Goal: Task Accomplishment & Management: Complete application form

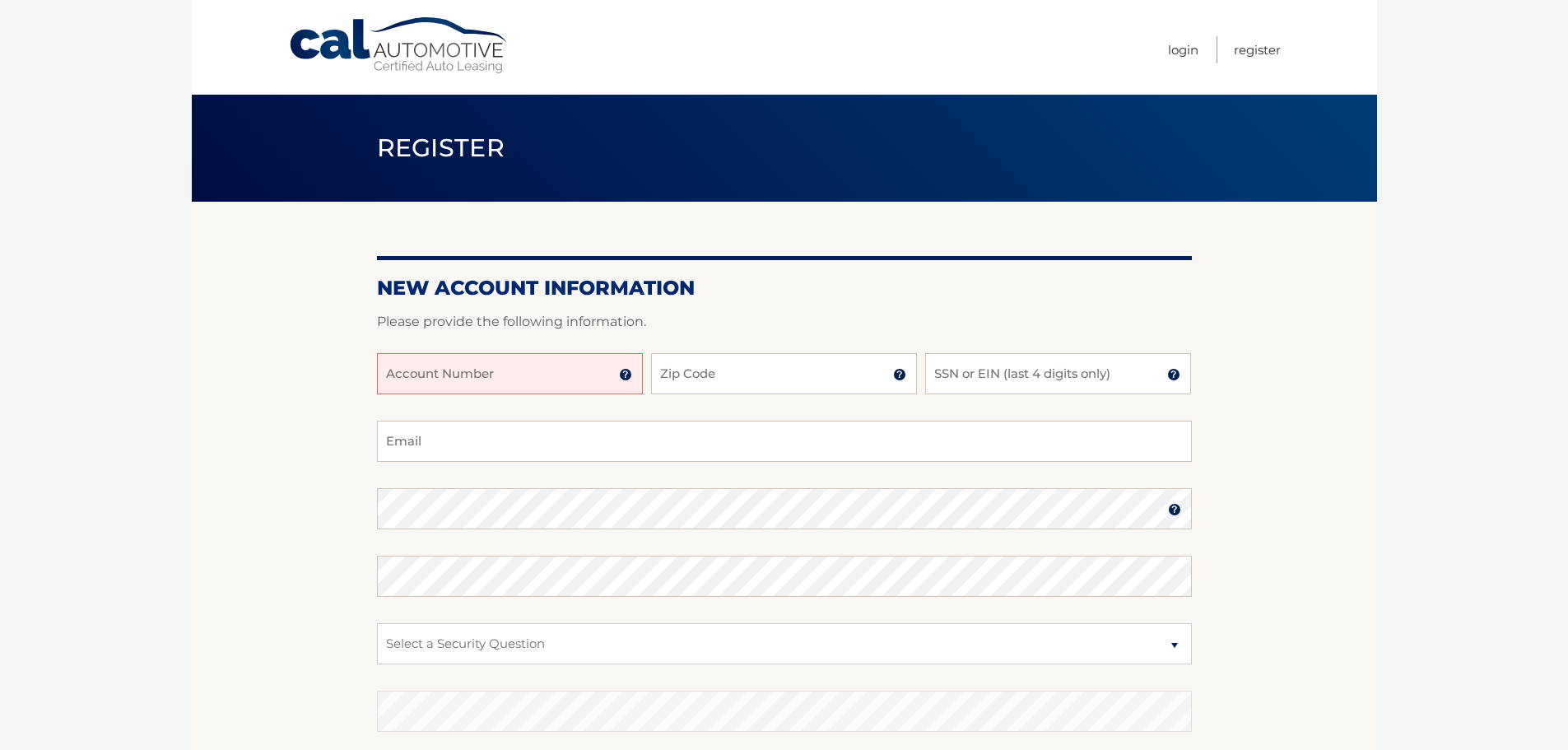
click at [502, 374] on input "Account Number" at bounding box center [510, 373] width 266 height 41
click at [630, 372] on img at bounding box center [625, 374] width 13 height 13
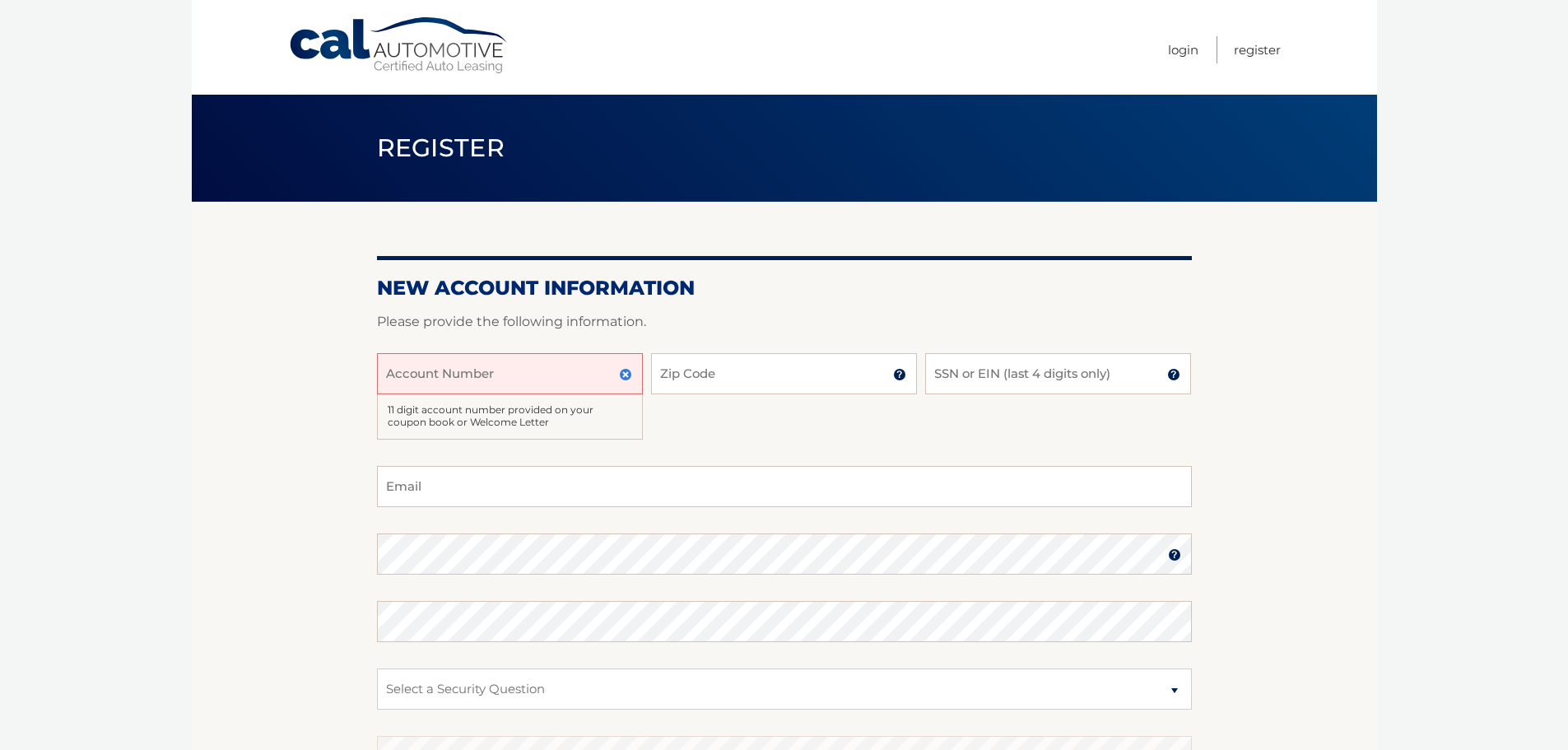
click at [502, 386] on input "Account Number" at bounding box center [510, 373] width 266 height 41
type input "44456006549"
click at [743, 378] on input "Zip Code" at bounding box center [784, 373] width 266 height 41
type input "33179"
click at [997, 361] on input "SSN or EIN (last 4 digits only)" at bounding box center [1057, 373] width 266 height 41
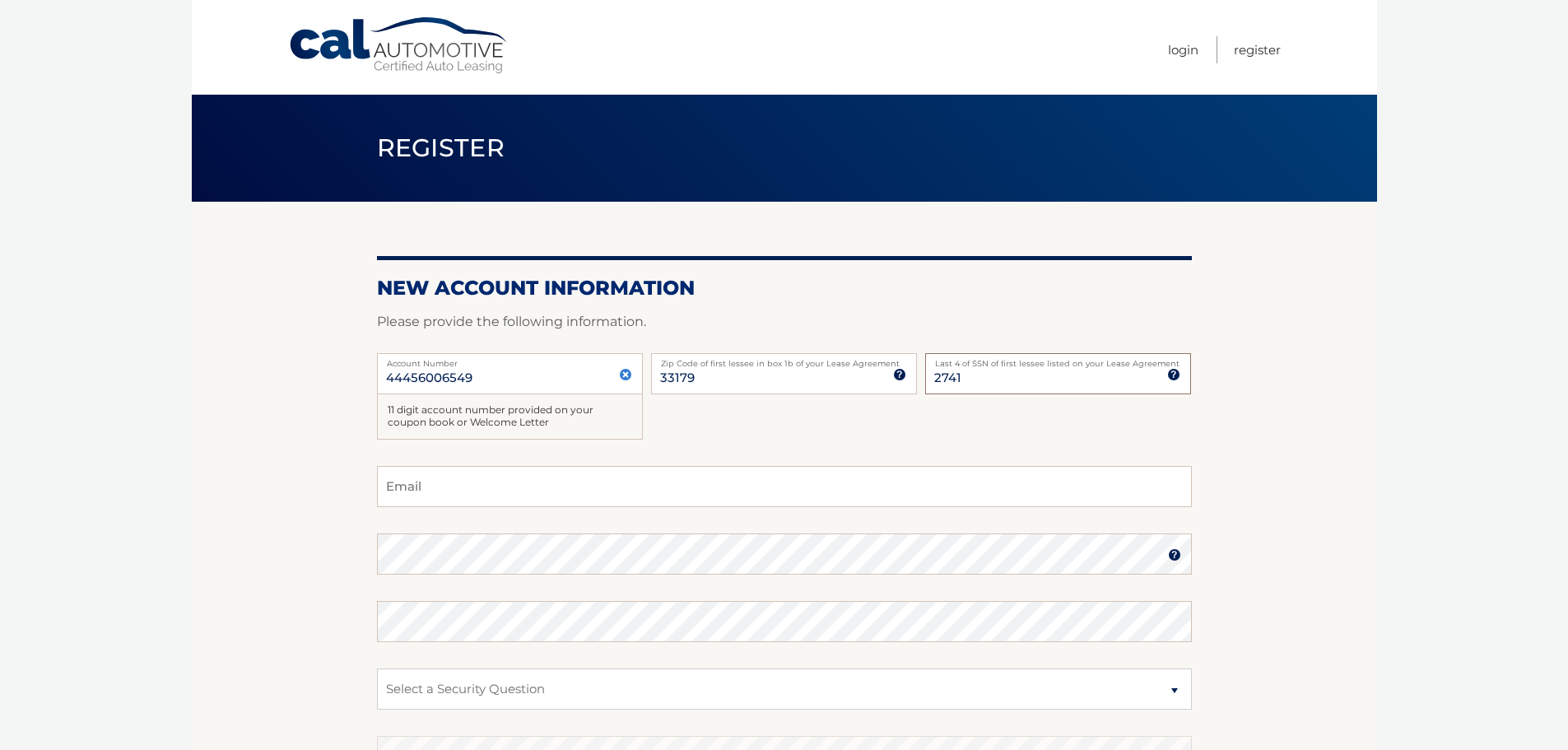
drag, startPoint x: 976, startPoint y: 379, endPoint x: 932, endPoint y: 379, distance: 44.0
click at [932, 379] on input "2741" at bounding box center [1057, 373] width 266 height 41
type input "2338"
click at [500, 494] on input "Email" at bounding box center [784, 486] width 814 height 41
type input "acroito@gmail.com"
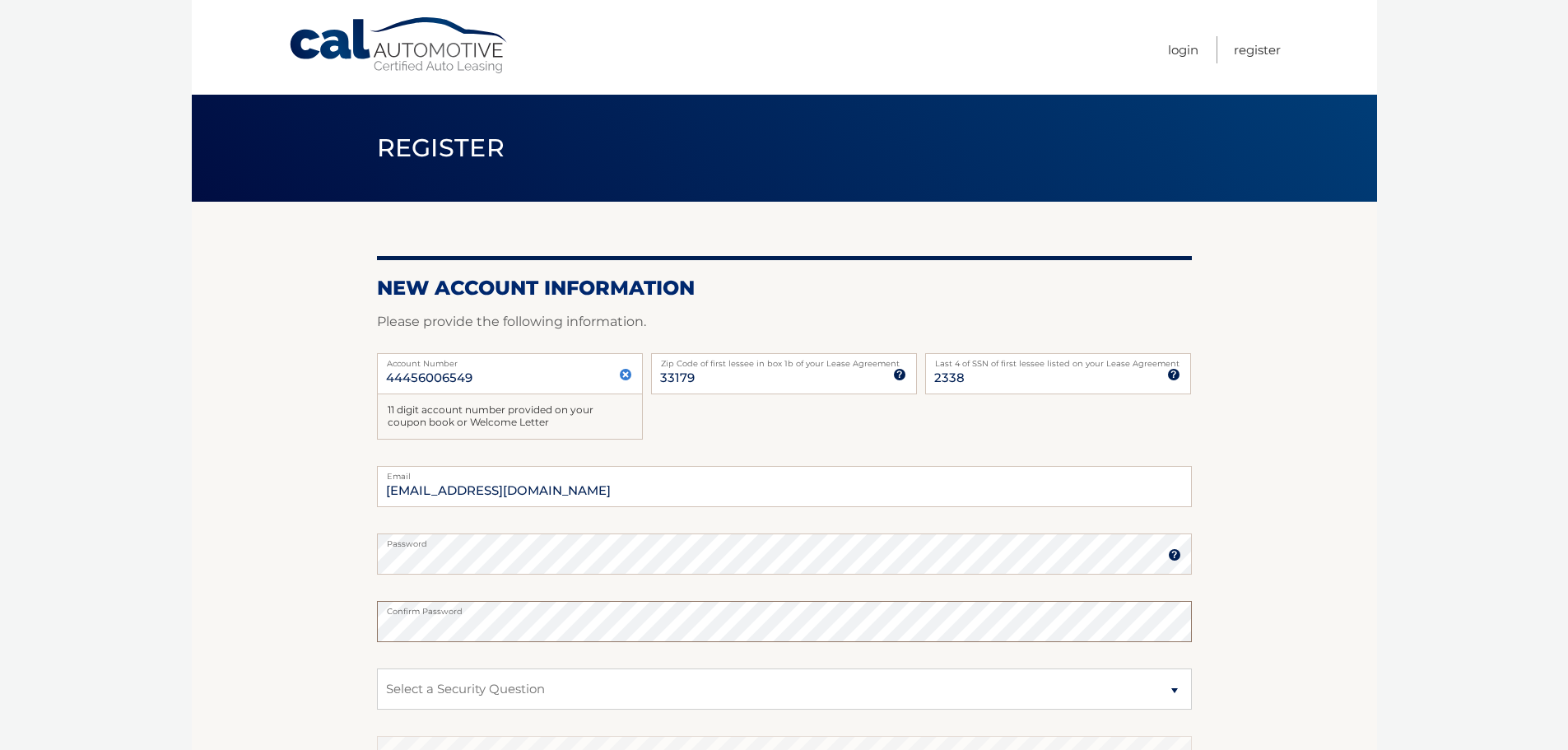
click at [349, 614] on section "New Account Information Please provide the following information. 44456006549 A…" at bounding box center [784, 546] width 1185 height 688
click at [307, 674] on section "New Account Information Please provide the following information. 44456006549 A…" at bounding box center [784, 546] width 1185 height 688
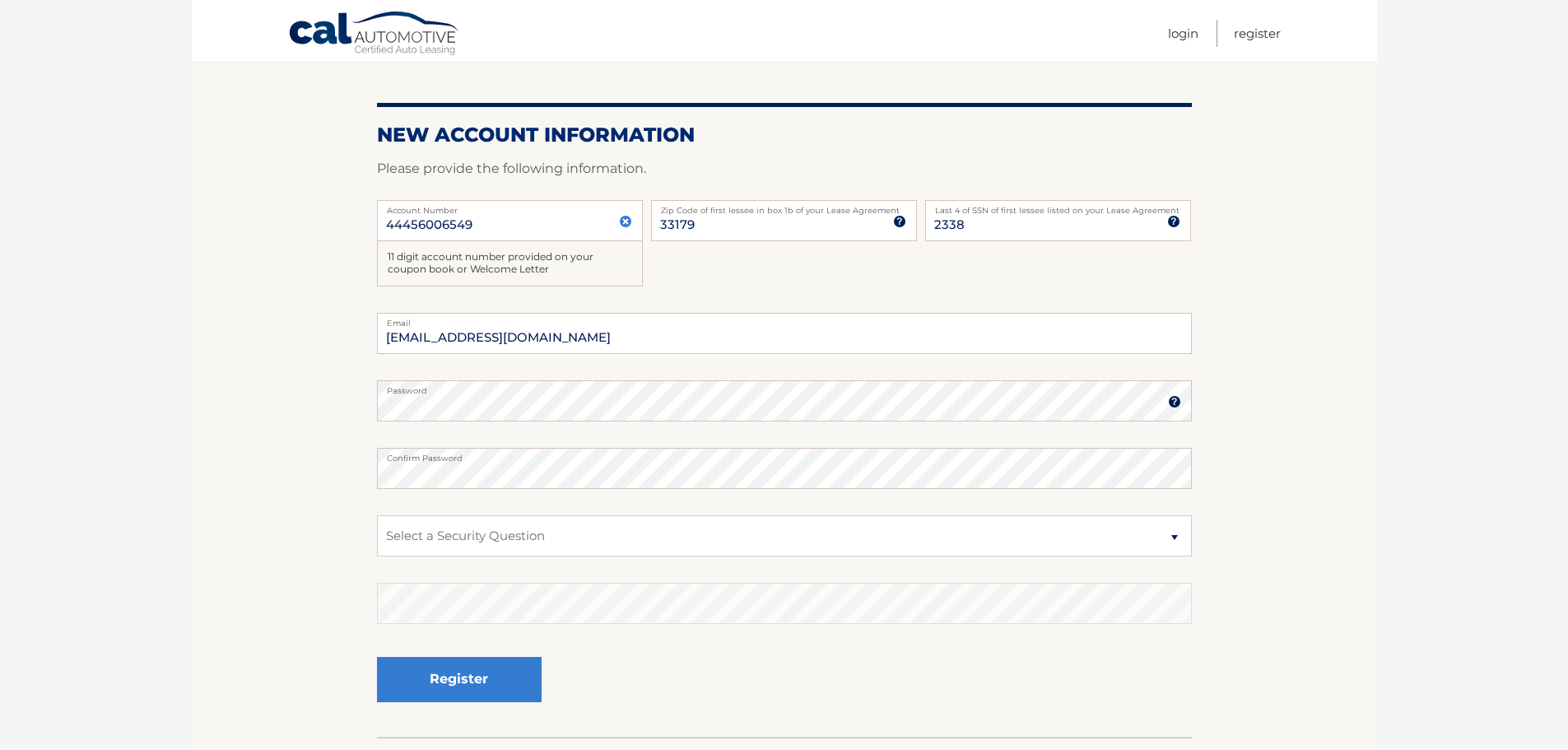
scroll to position [165, 0]
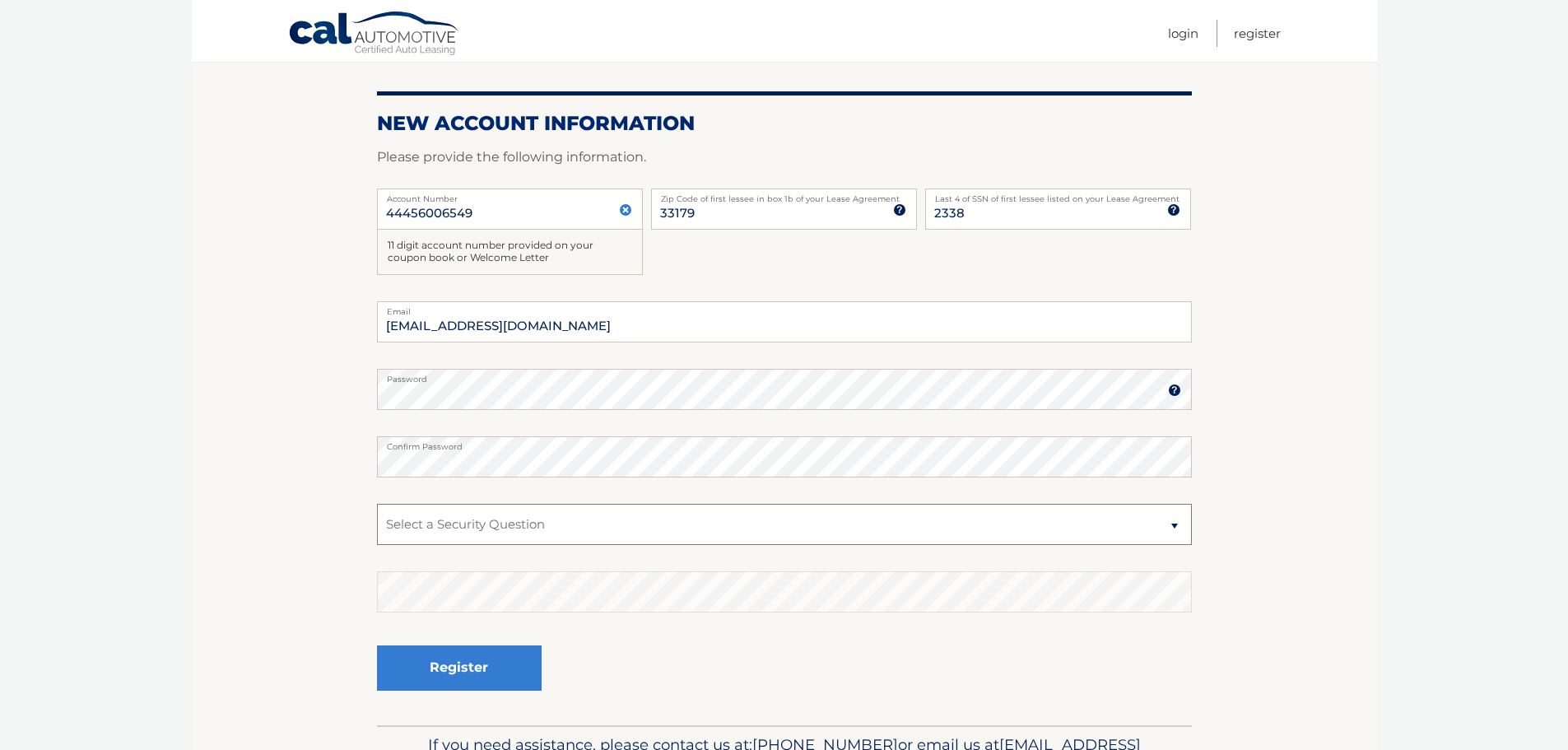
click at [581, 523] on select "Select a Security Question What was the name of your elementary school? What is…" at bounding box center [784, 523] width 814 height 41
select select "4"
click at [377, 503] on select "Select a Security Question What was the name of your elementary school? What is…" at bounding box center [784, 523] width 814 height 41
click at [457, 661] on button "Register" at bounding box center [459, 668] width 165 height 46
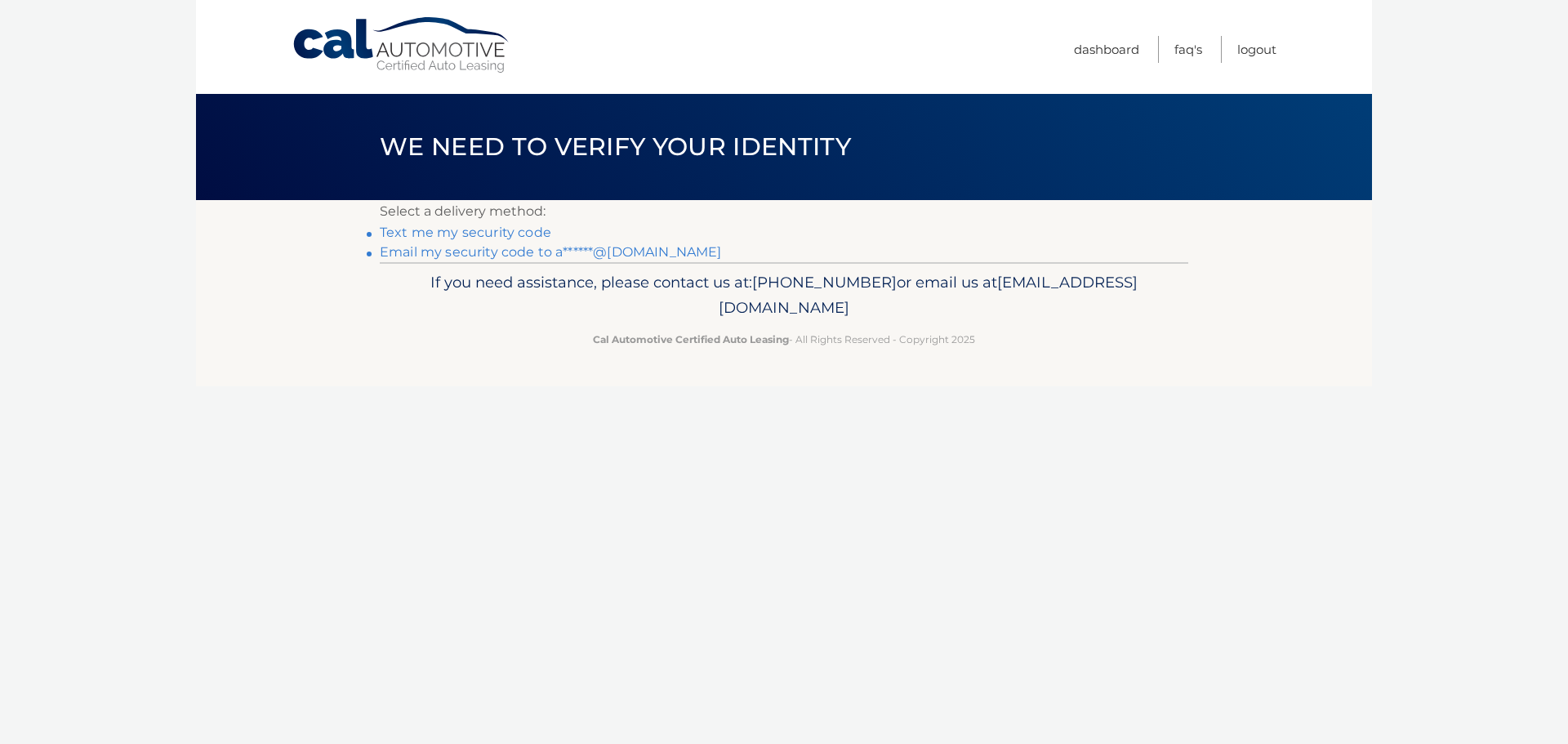
click at [464, 233] on link "Text me my security code" at bounding box center [465, 232] width 172 height 15
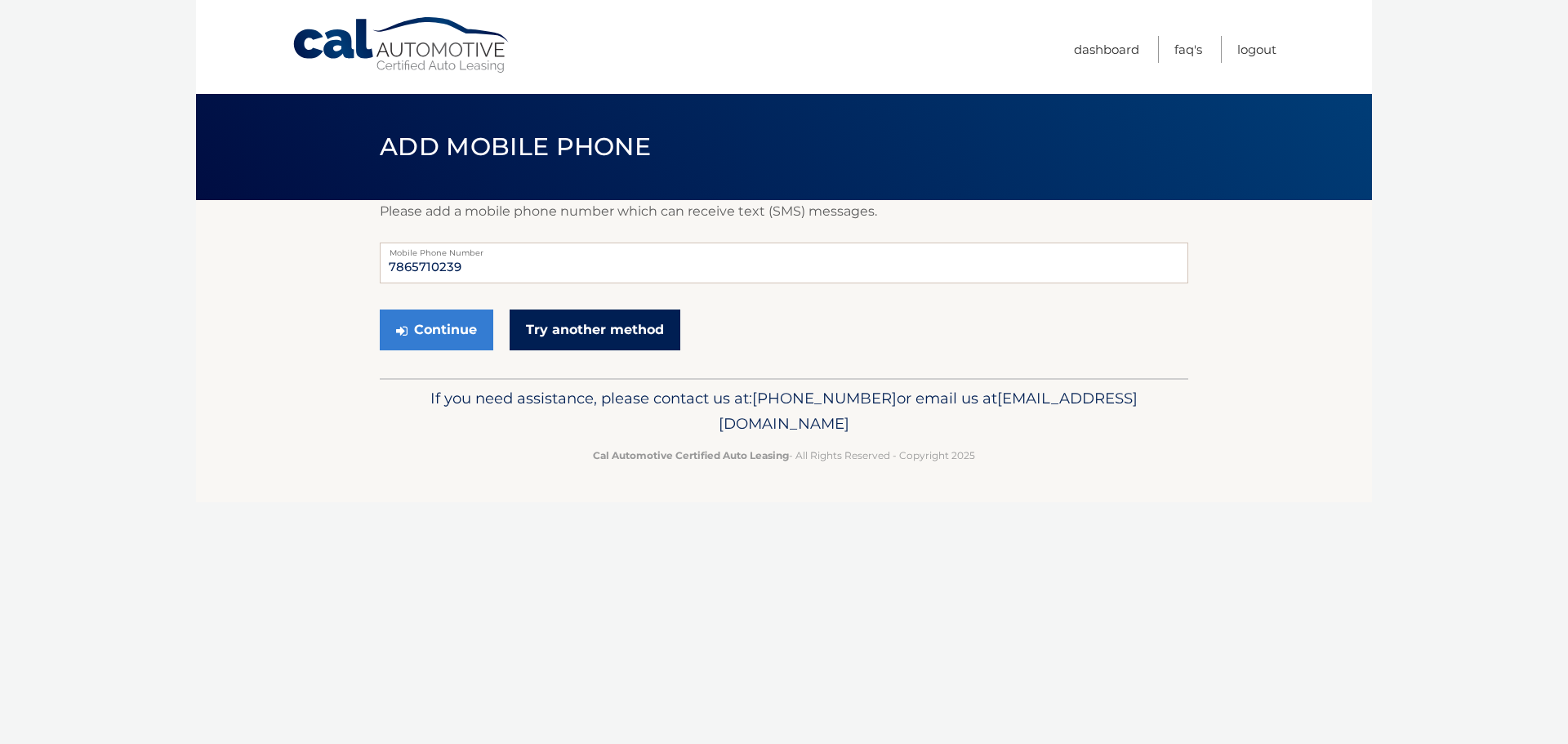
click at [583, 327] on link "Try another method" at bounding box center [594, 330] width 171 height 41
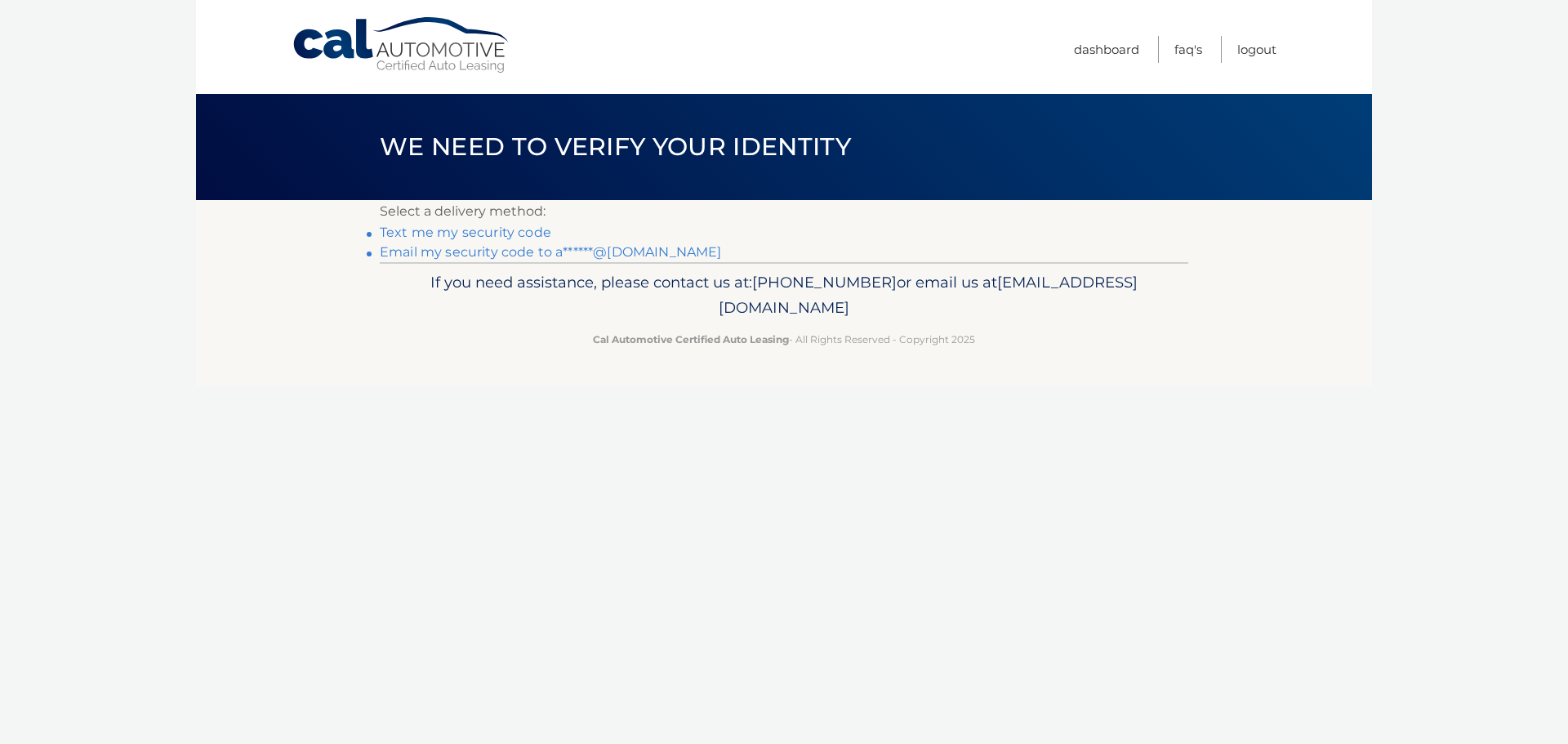
click at [490, 234] on link "Text me my security code" at bounding box center [465, 232] width 172 height 15
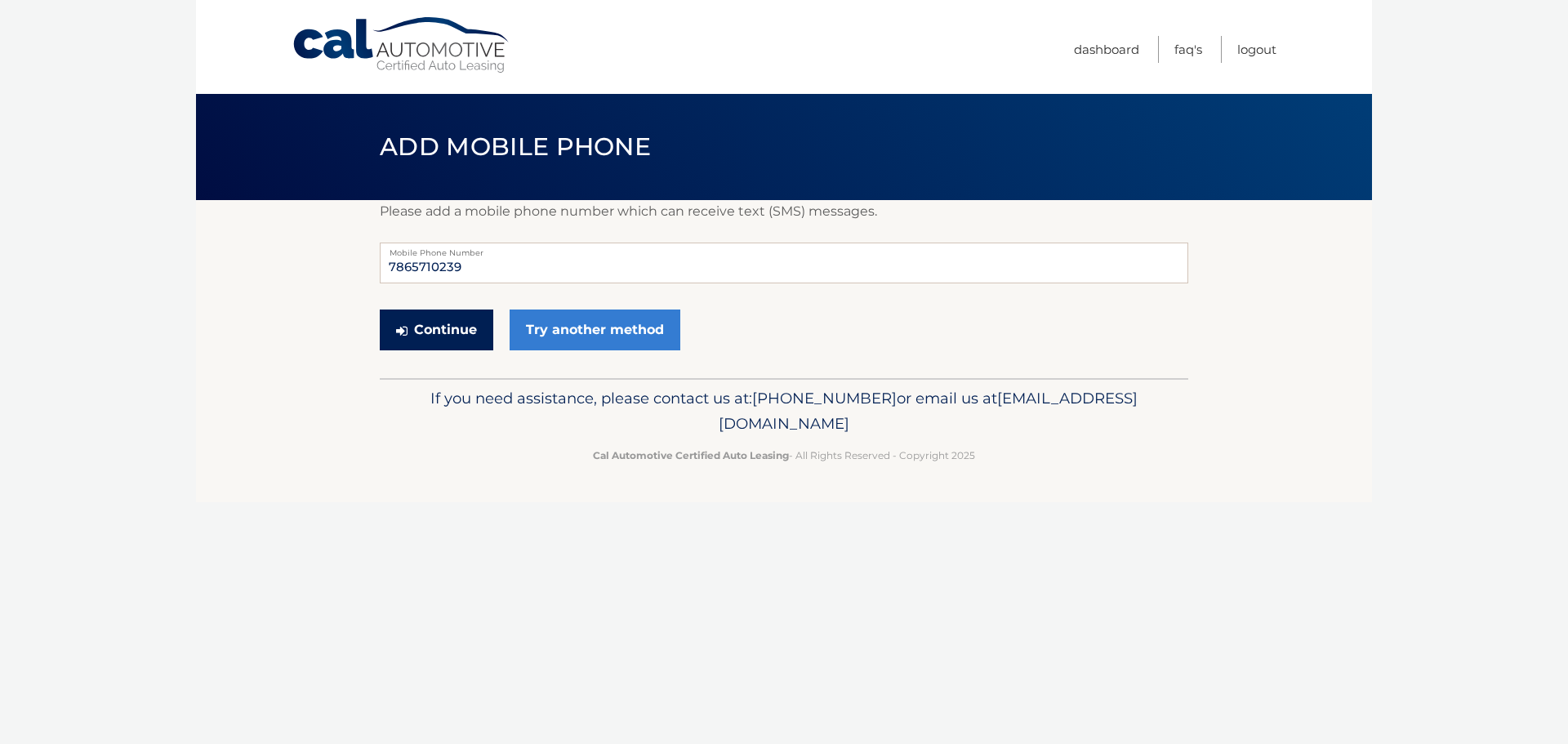
click at [428, 336] on button "Continue" at bounding box center [436, 330] width 114 height 41
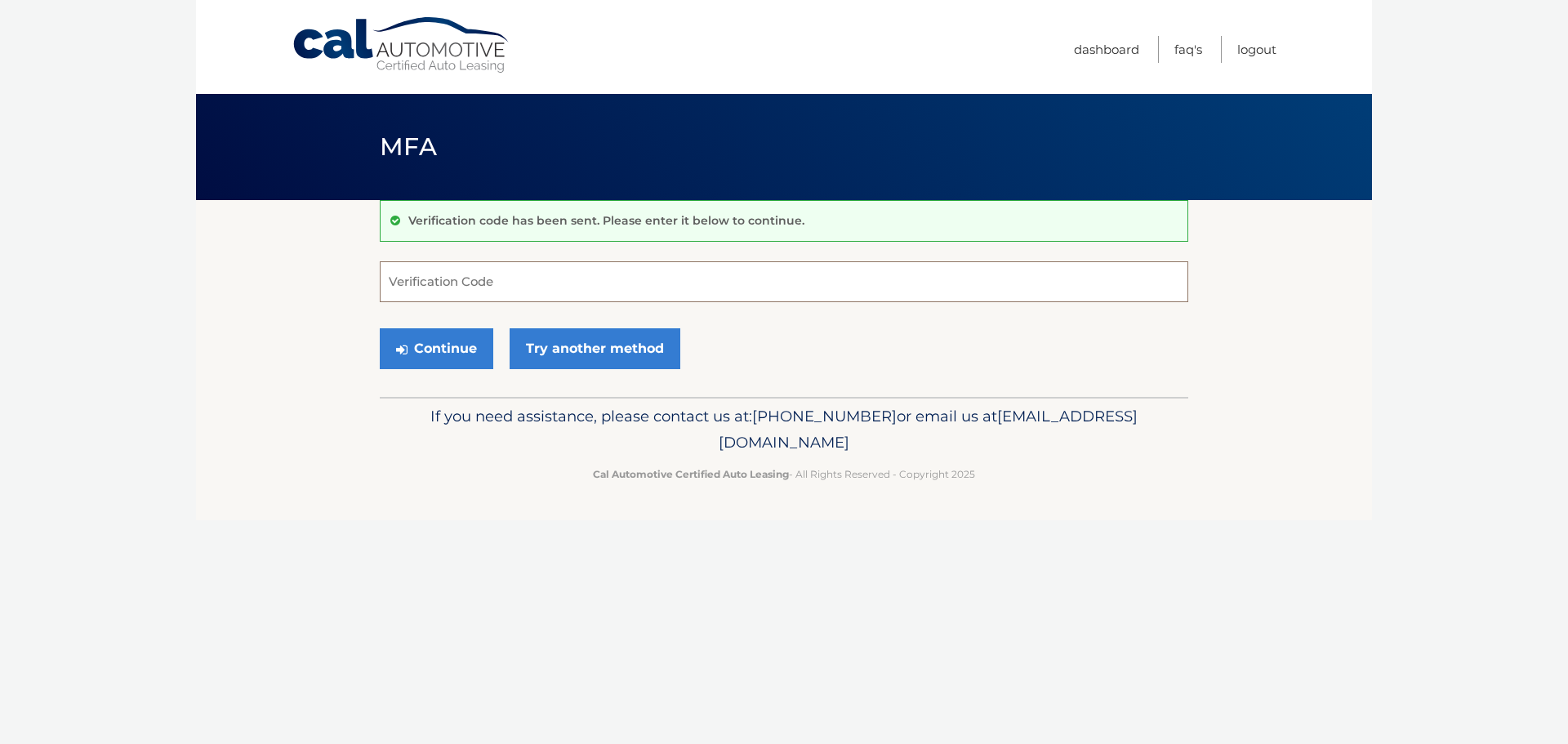
click at [480, 280] on input "Verification Code" at bounding box center [783, 281] width 808 height 41
type input "411726"
click at [436, 355] on button "Continue" at bounding box center [436, 348] width 114 height 41
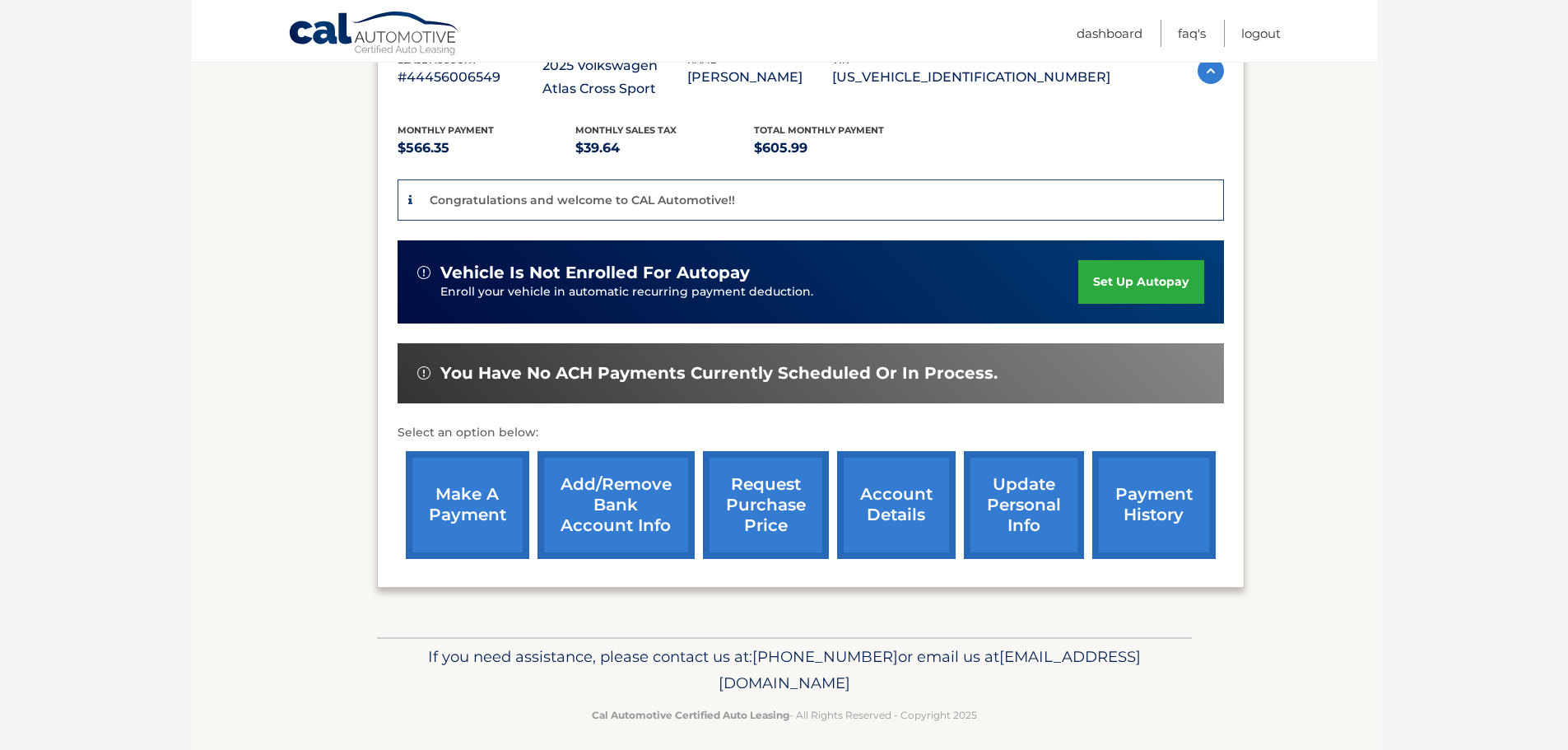
scroll to position [332, 0]
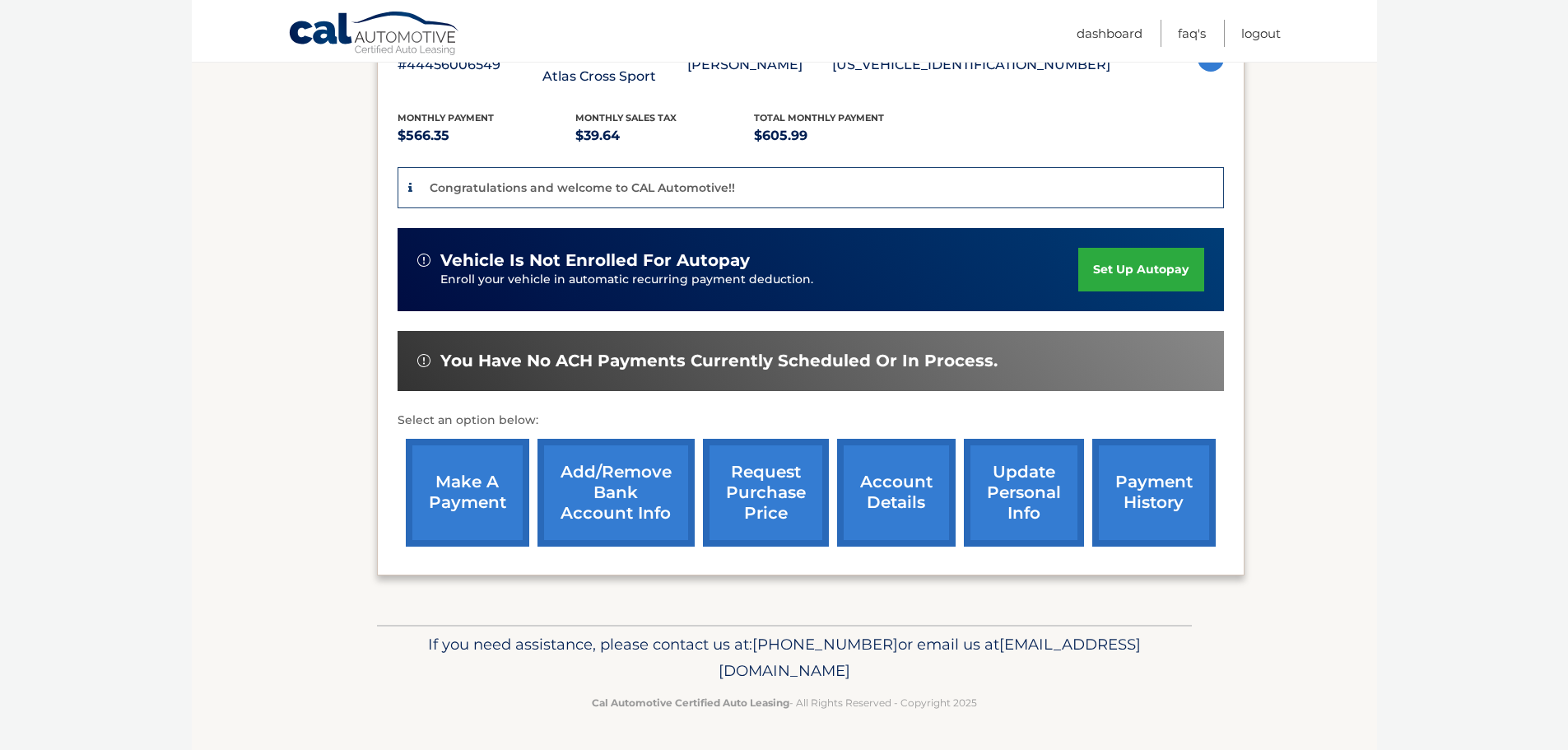
click at [636, 496] on link "Add/Remove bank account info" at bounding box center [615, 492] width 157 height 107
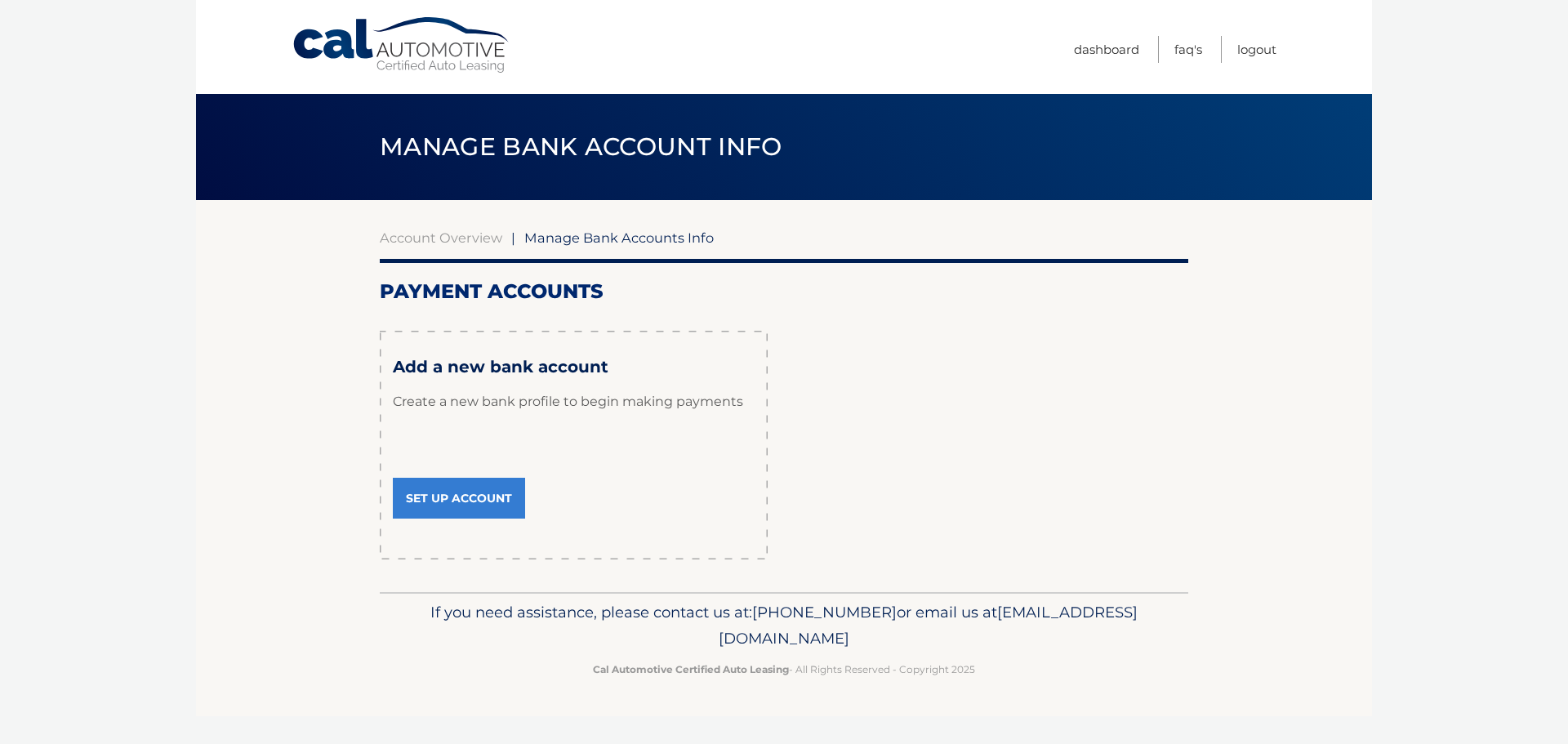
click at [453, 500] on link "Set Up Account" at bounding box center [459, 498] width 132 height 41
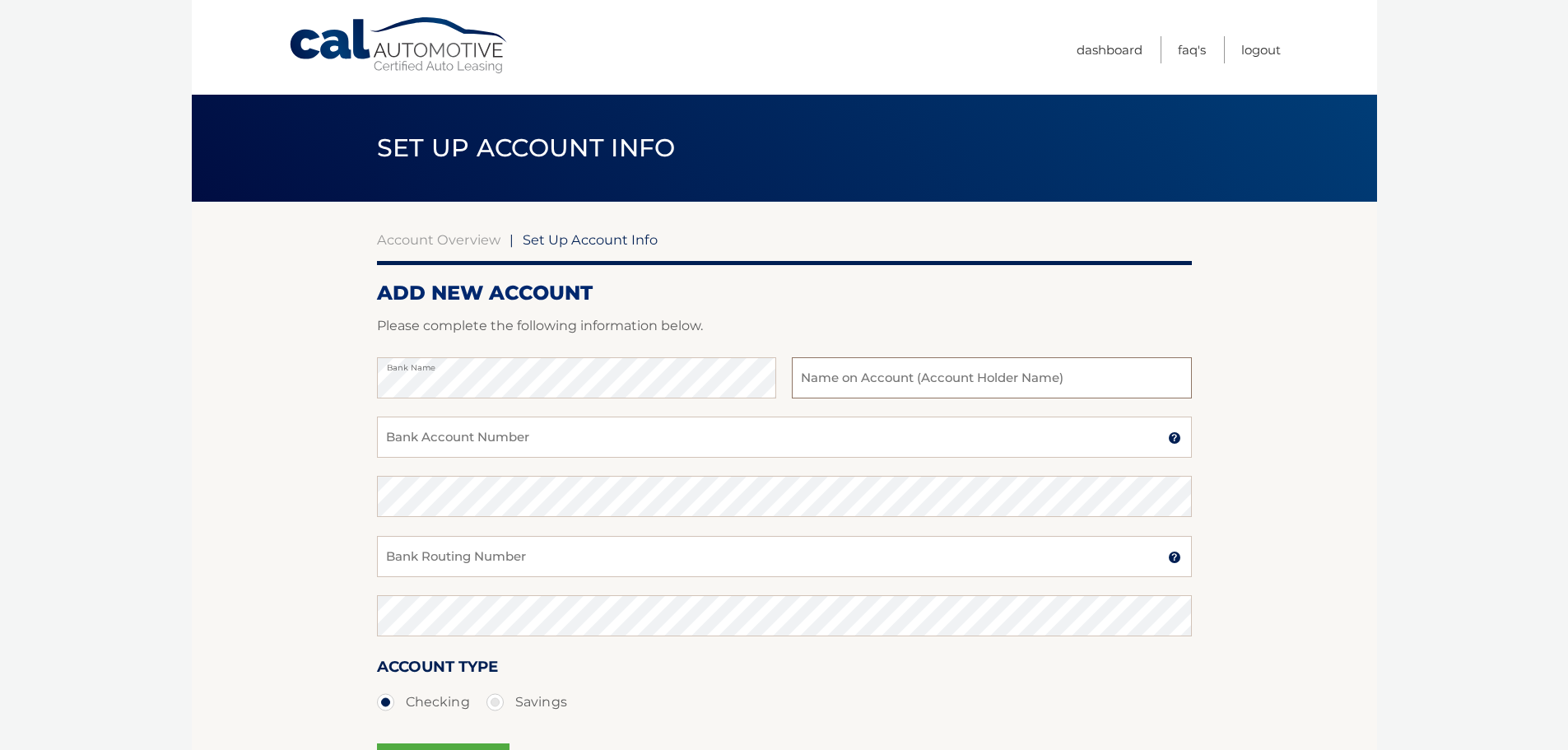
click at [832, 380] on input "text" at bounding box center [991, 377] width 400 height 41
type input "Ariel Croitorescu"
click at [592, 441] on input "Bank Account Number" at bounding box center [784, 437] width 814 height 41
click at [485, 441] on input "Bank Account Number" at bounding box center [784, 437] width 814 height 41
click at [483, 425] on input "Bank Account Number" at bounding box center [784, 437] width 814 height 41
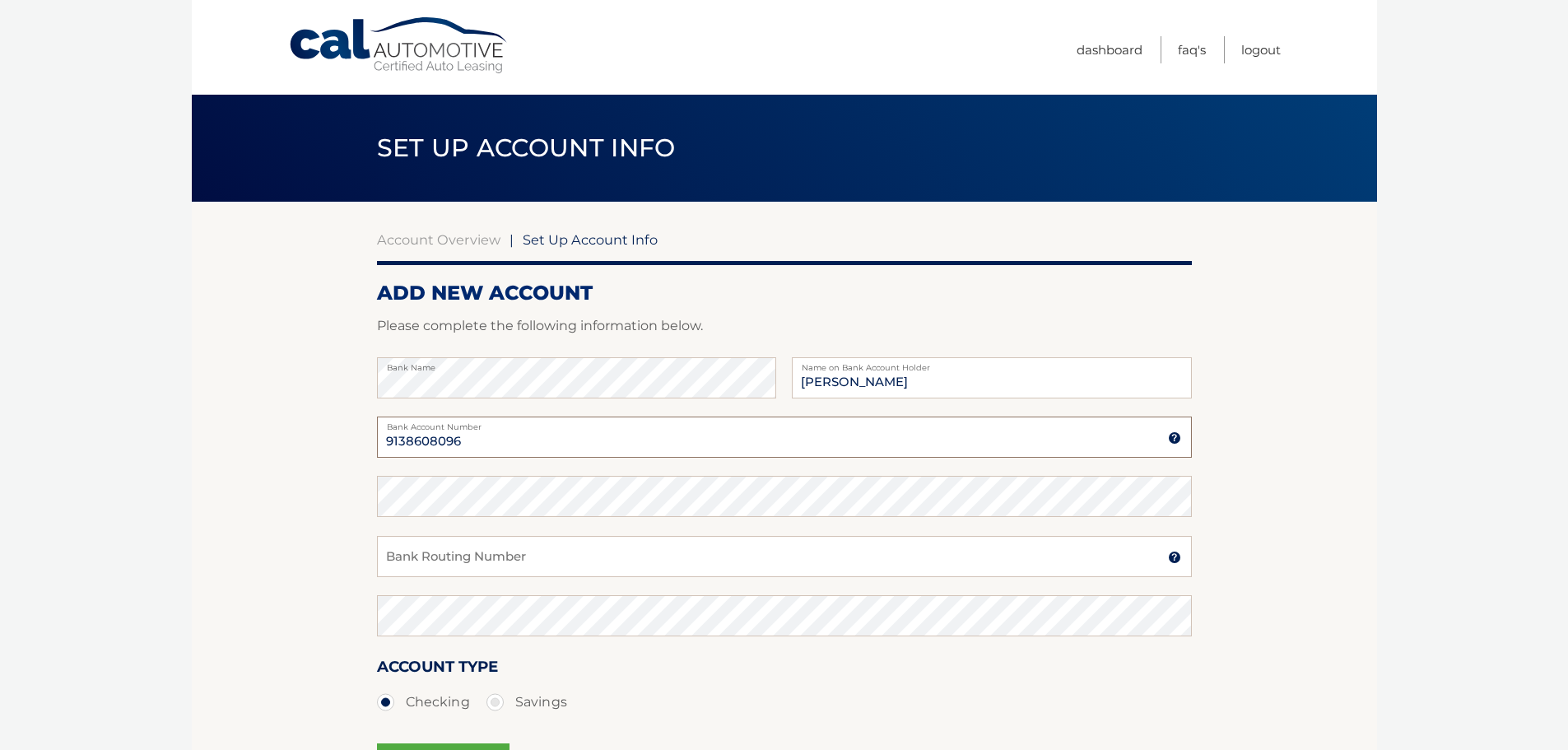
type input "9138608096"
click at [485, 556] on input "Bank Routing Number" at bounding box center [784, 556] width 814 height 41
type input "266086554"
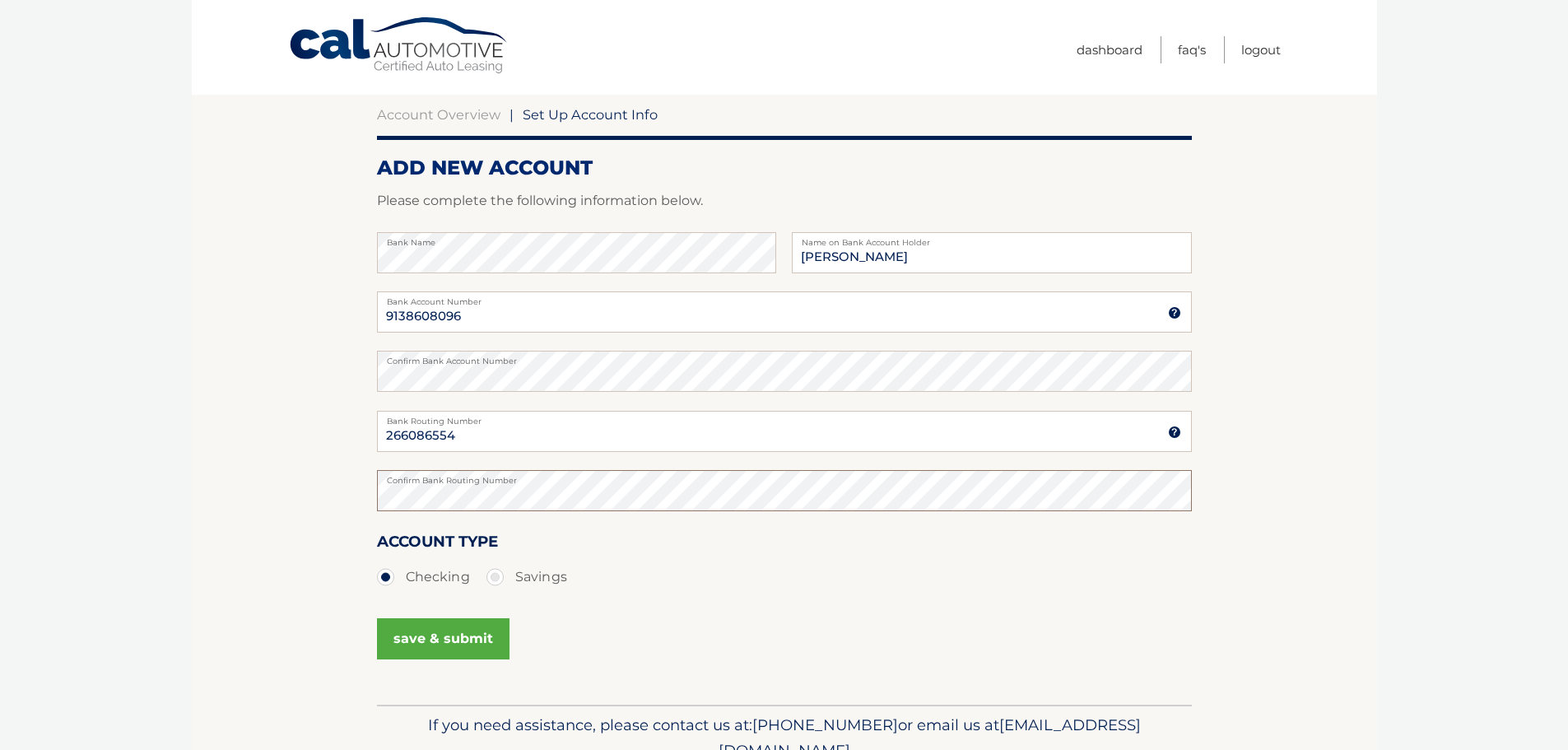
scroll to position [165, 0]
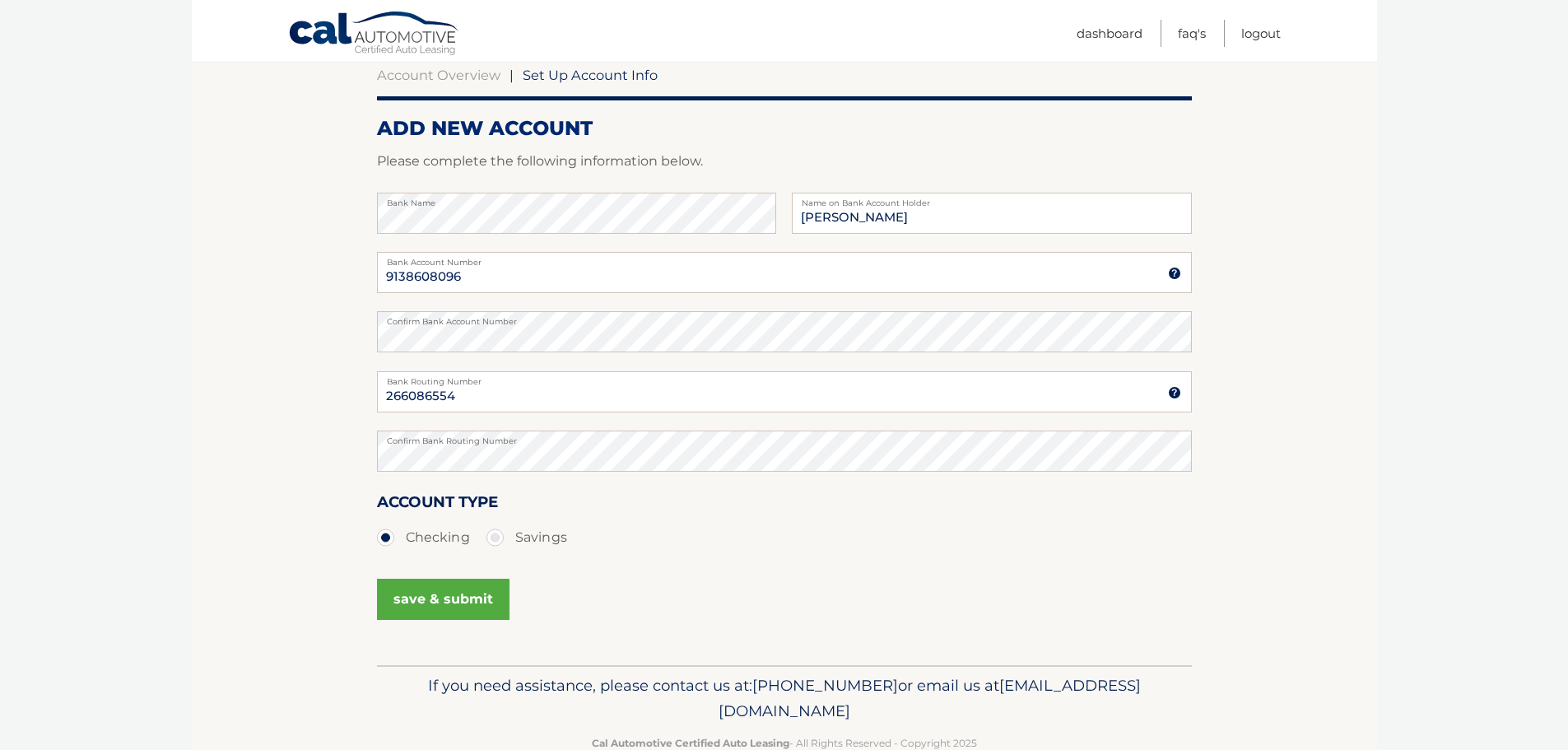
click at [452, 601] on button "save & submit" at bounding box center [443, 599] width 133 height 41
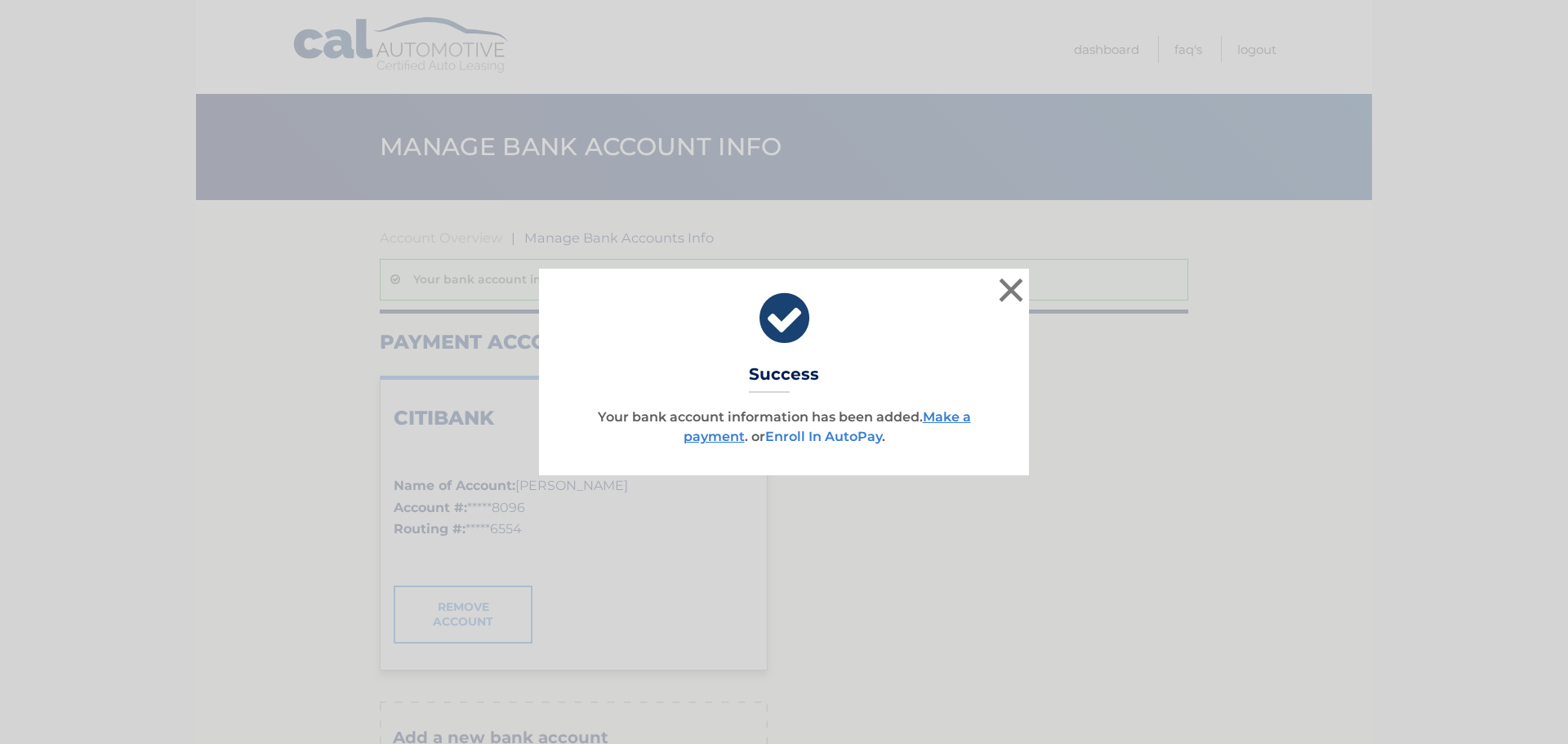
click at [815, 440] on link "Enroll In AutoPay" at bounding box center [823, 436] width 117 height 15
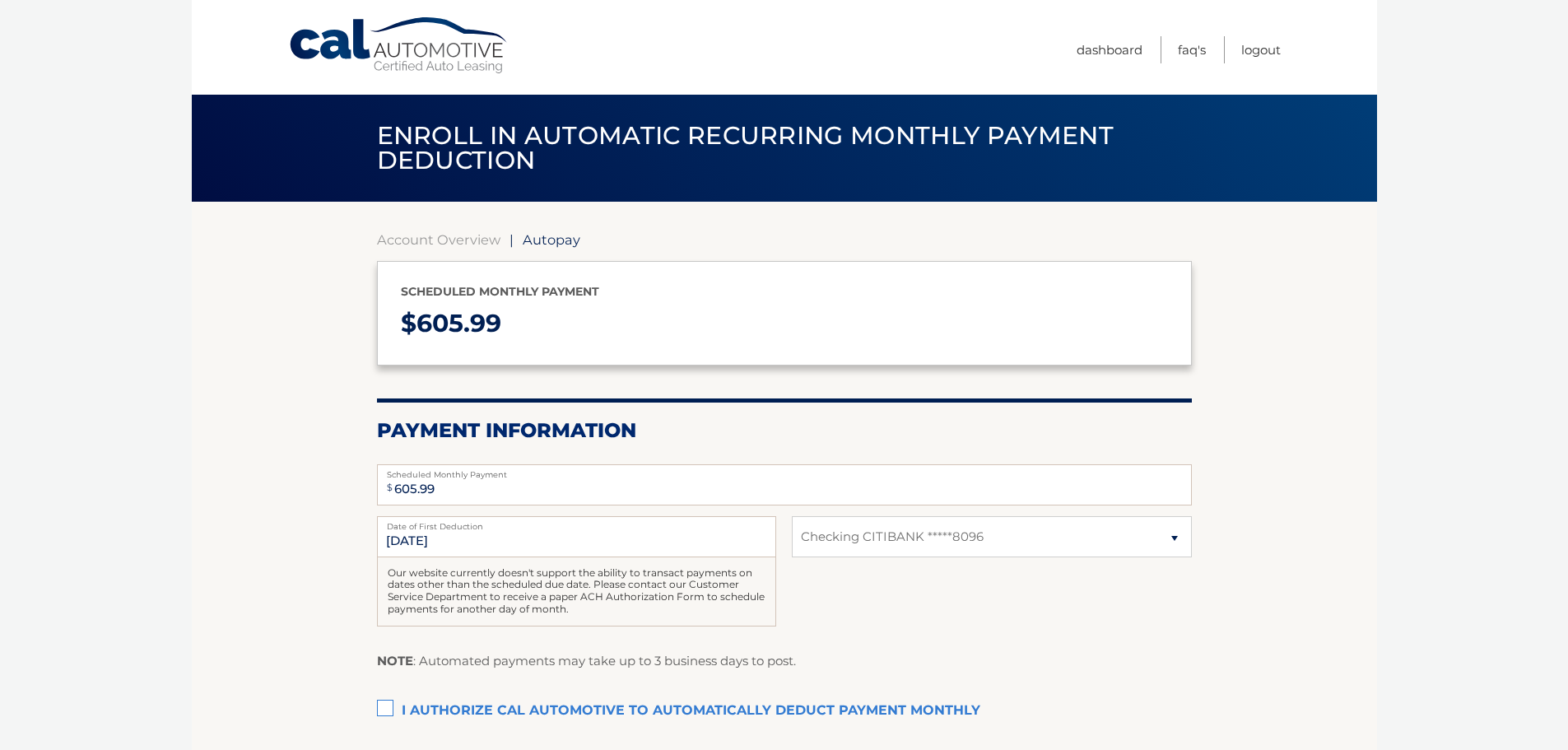
select select "NzNlNGQzNWYtZTM4Yy00OGE2LTg0OGItNDRkNjg1MzIwZjEx"
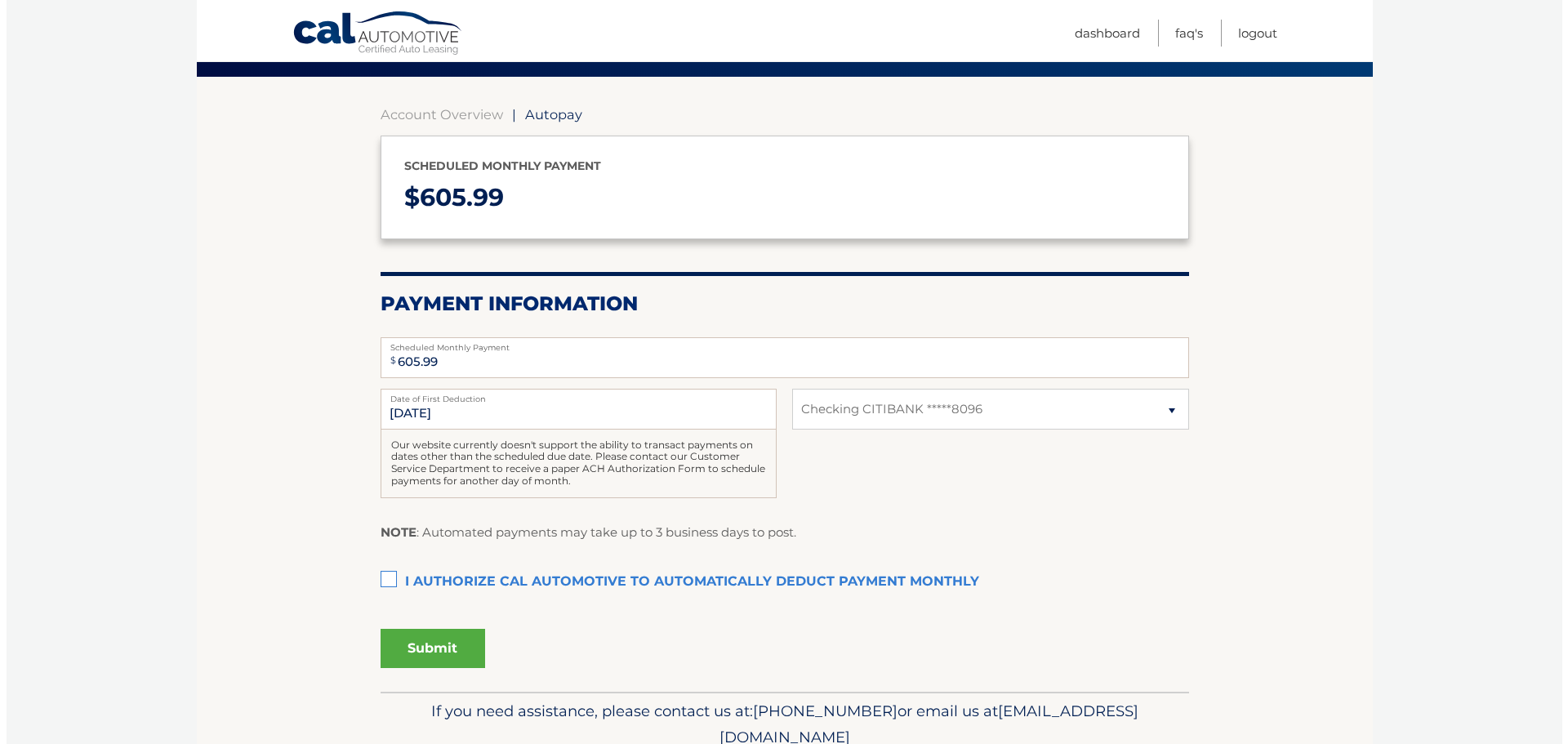
scroll to position [163, 0]
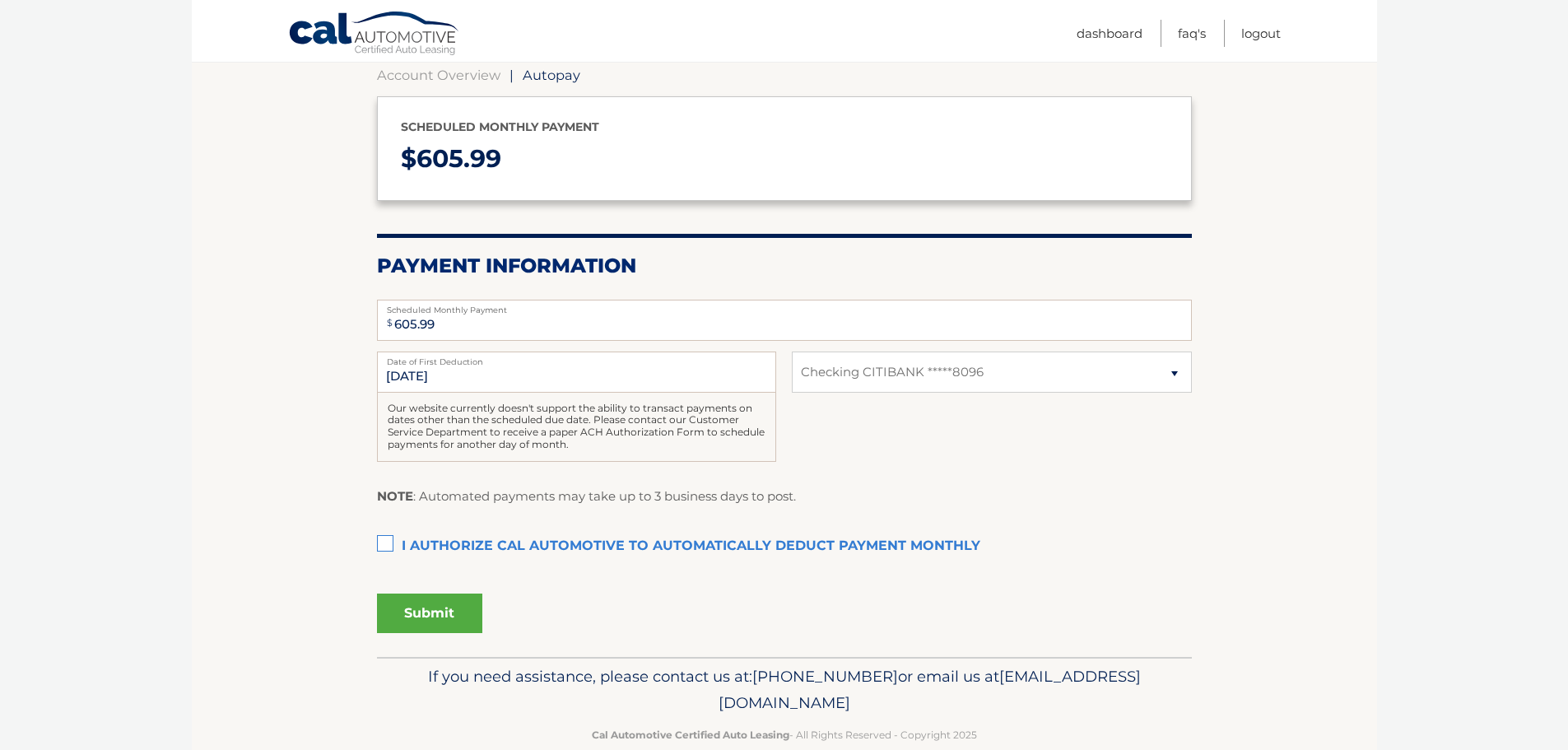
click at [380, 546] on label "I authorize cal automotive to automatically deduct payment monthly This checkbo…" at bounding box center [784, 546] width 814 height 33
click at [0, 0] on input "I authorize cal automotive to automatically deduct payment monthly This checkbo…" at bounding box center [0, 0] width 0 height 0
drag, startPoint x: 430, startPoint y: 612, endPoint x: 511, endPoint y: 603, distance: 81.5
click at [511, 603] on div "Submit" at bounding box center [784, 610] width 814 height 46
click at [408, 616] on button "Submit" at bounding box center [430, 613] width 106 height 39
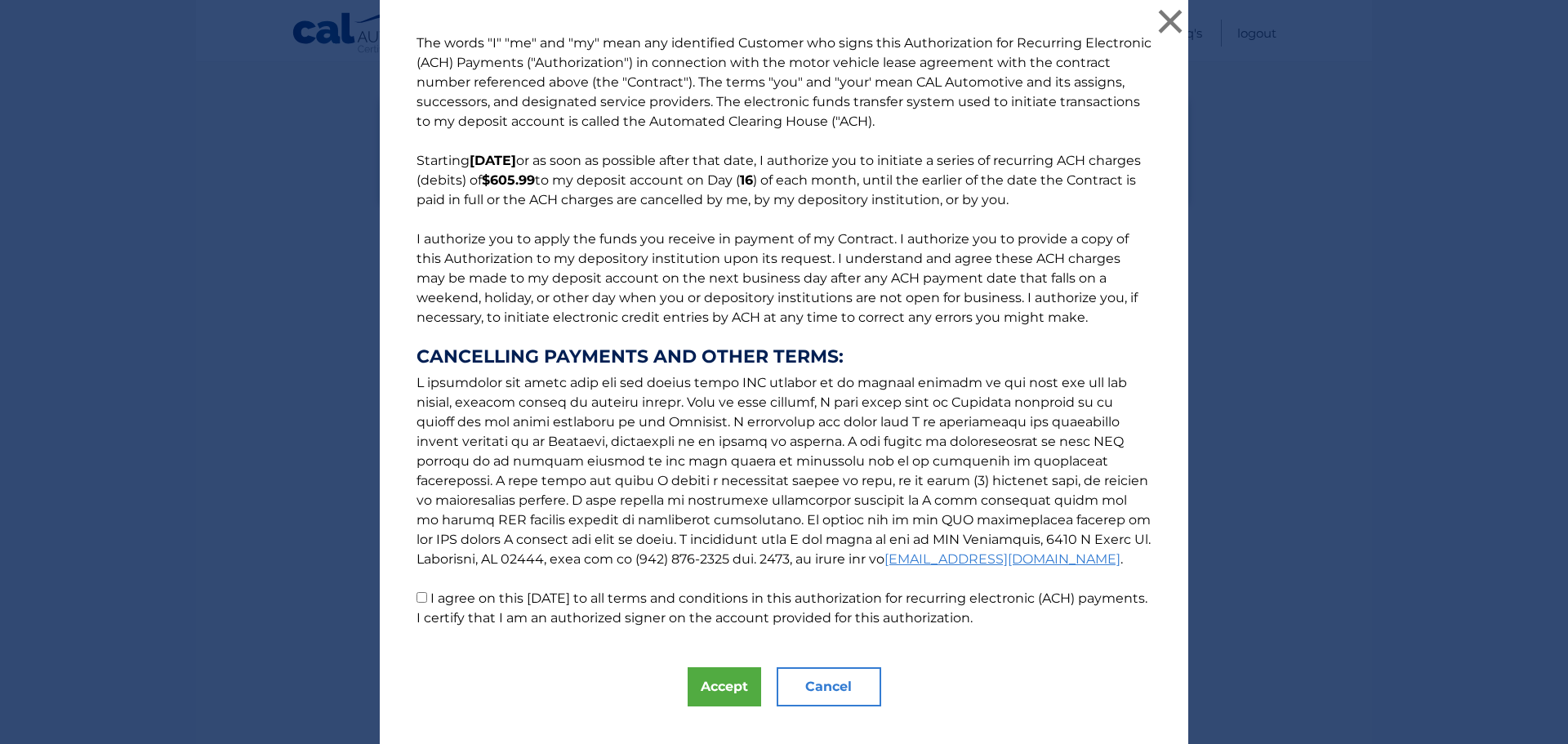
click at [416, 597] on input "I agree on this 09/12/2025 to all terms and conditions in this authorization fo…" at bounding box center [422, 598] width 11 height 11
checkbox input "true"
click at [723, 684] on button "Accept" at bounding box center [723, 686] width 73 height 39
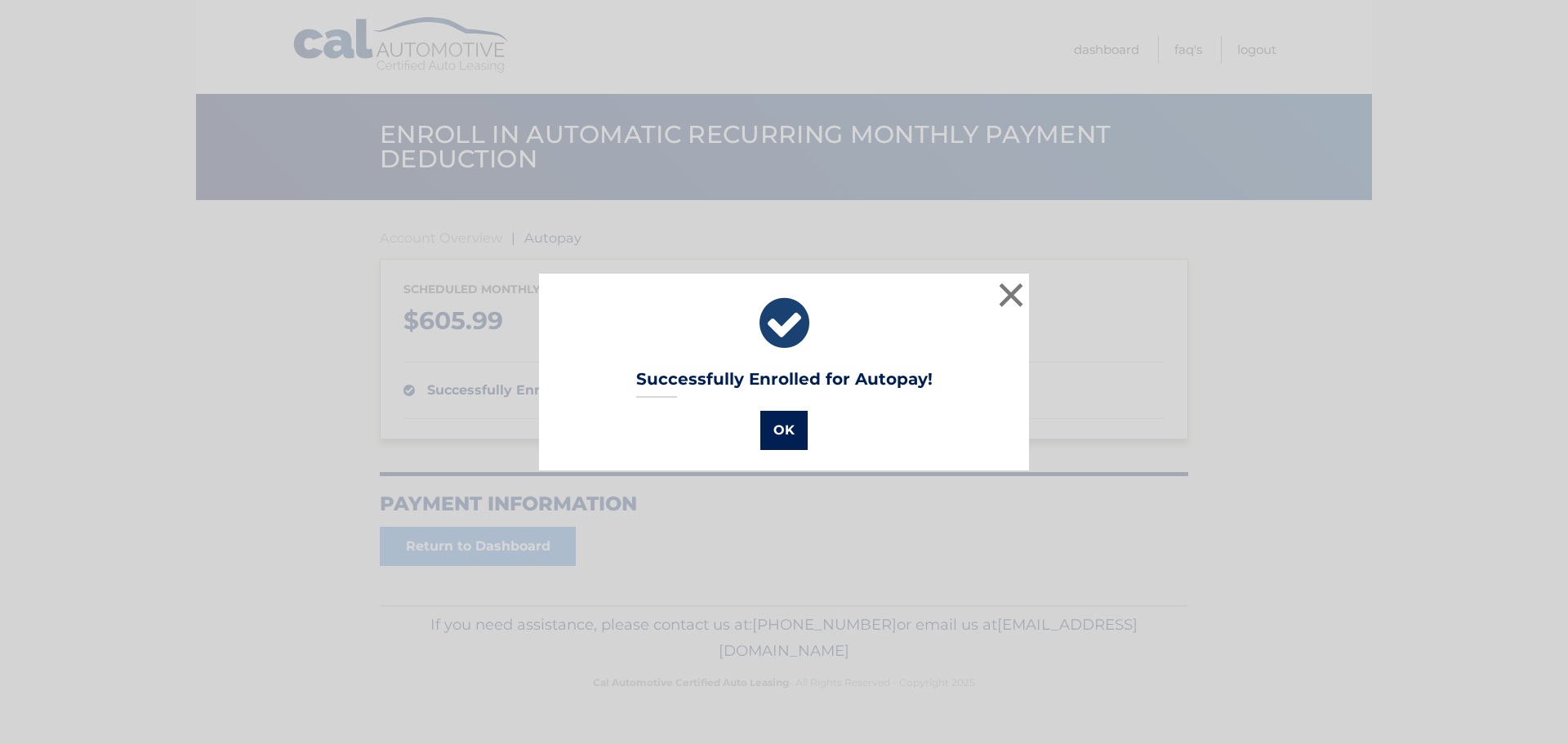
click at [787, 440] on button "OK" at bounding box center [784, 430] width 47 height 39
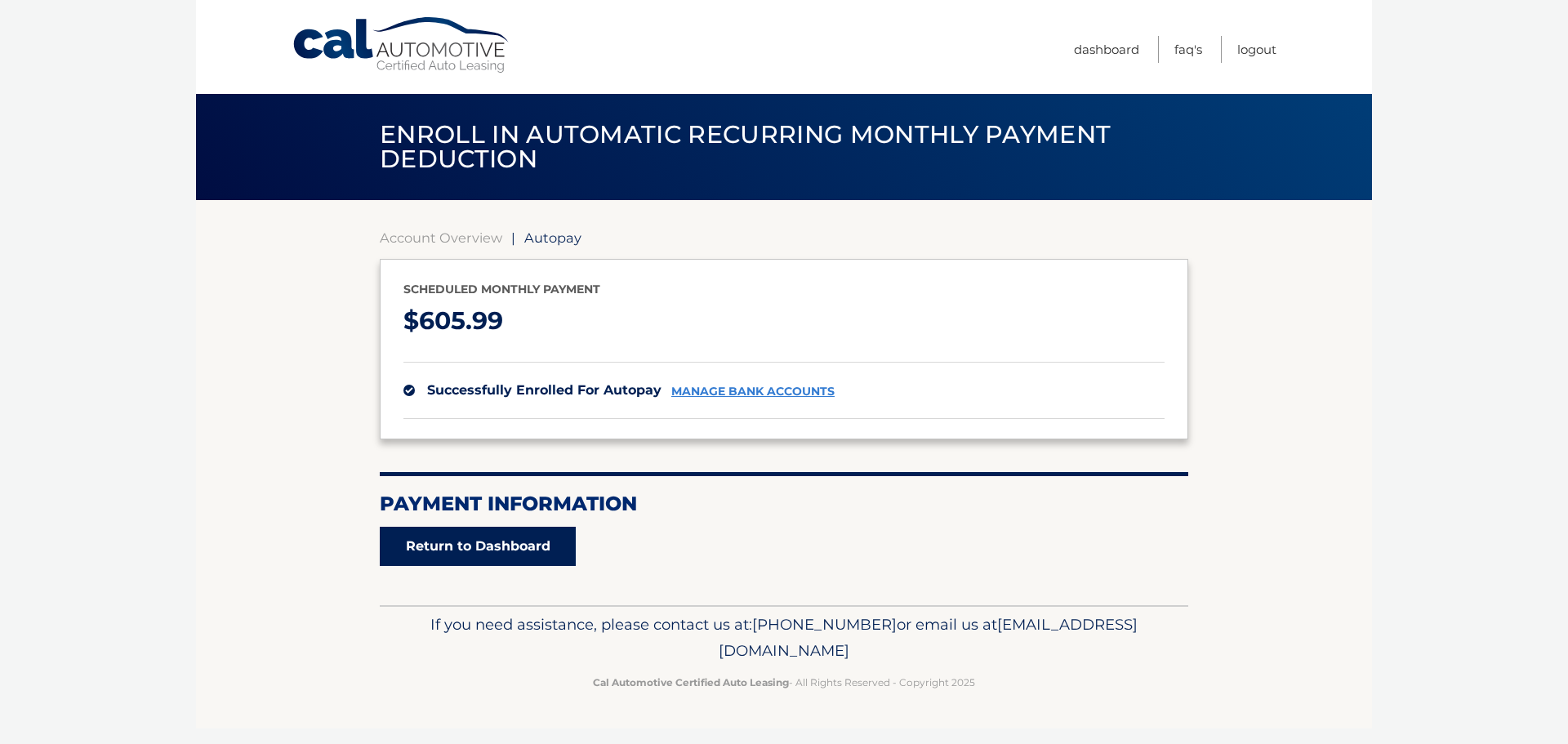
click at [493, 547] on link "Return to Dashboard" at bounding box center [477, 545] width 196 height 39
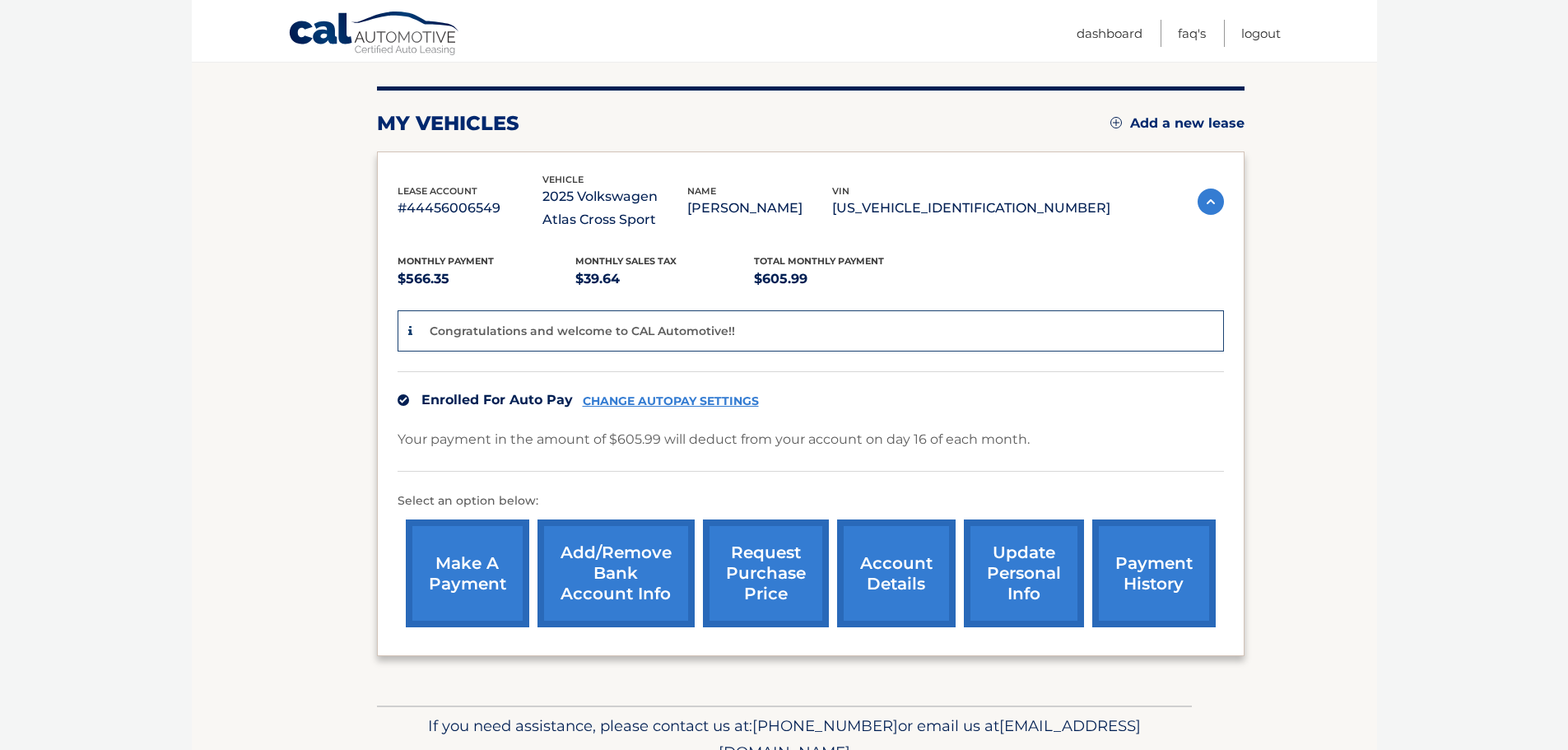
scroll to position [188, 0]
